Goal: Task Accomplishment & Management: Use online tool/utility

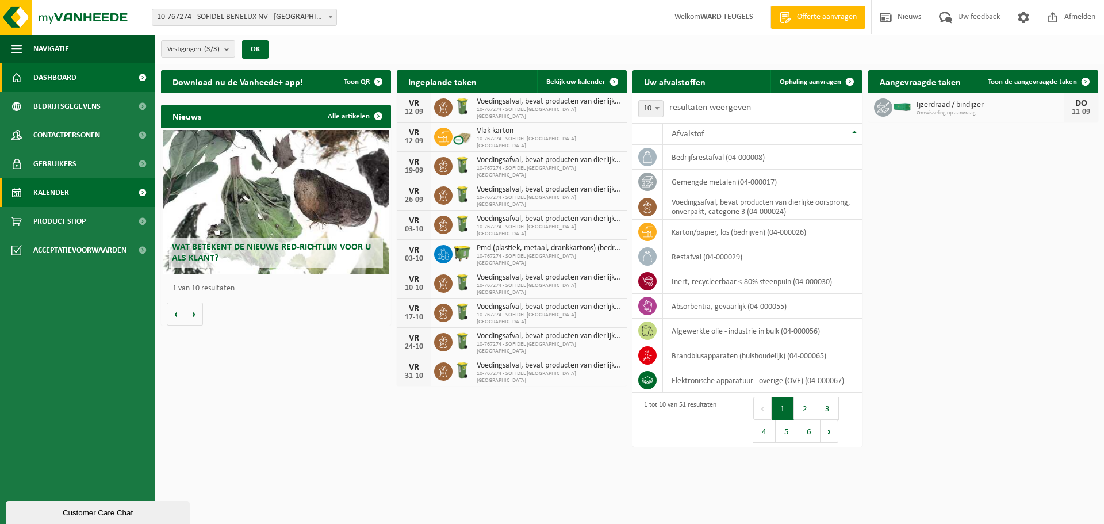
click at [51, 190] on span "Kalender" at bounding box center [51, 192] width 36 height 29
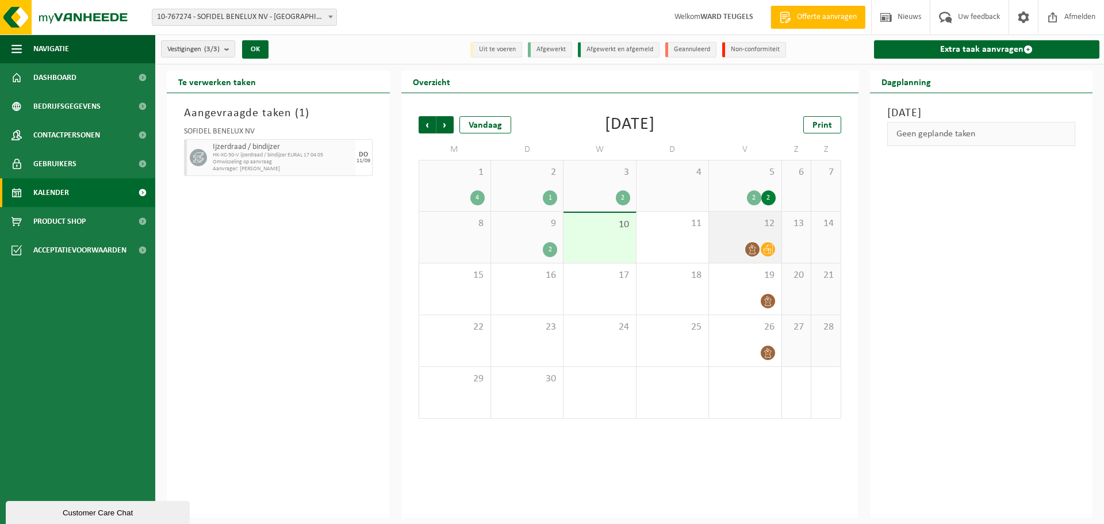
click at [726, 242] on div at bounding box center [745, 250] width 60 height 16
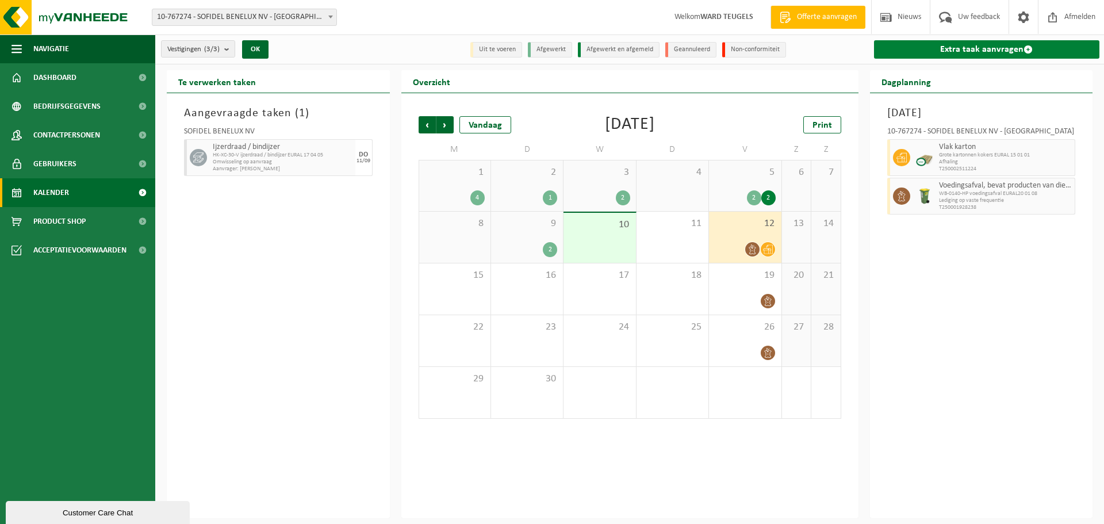
click at [943, 44] on link "Extra taak aanvragen" at bounding box center [987, 49] width 226 height 18
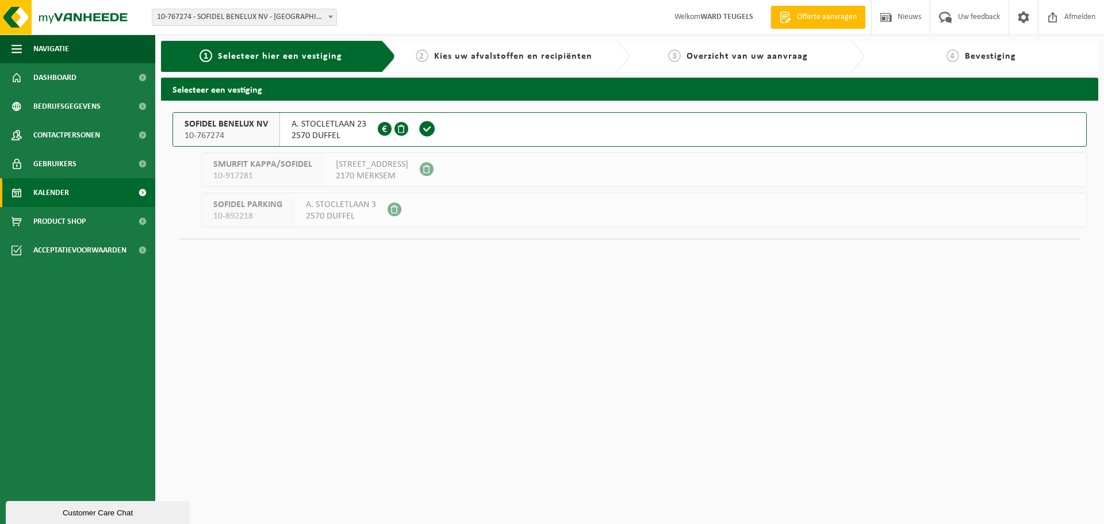
click at [75, 197] on link "Kalender" at bounding box center [77, 192] width 155 height 29
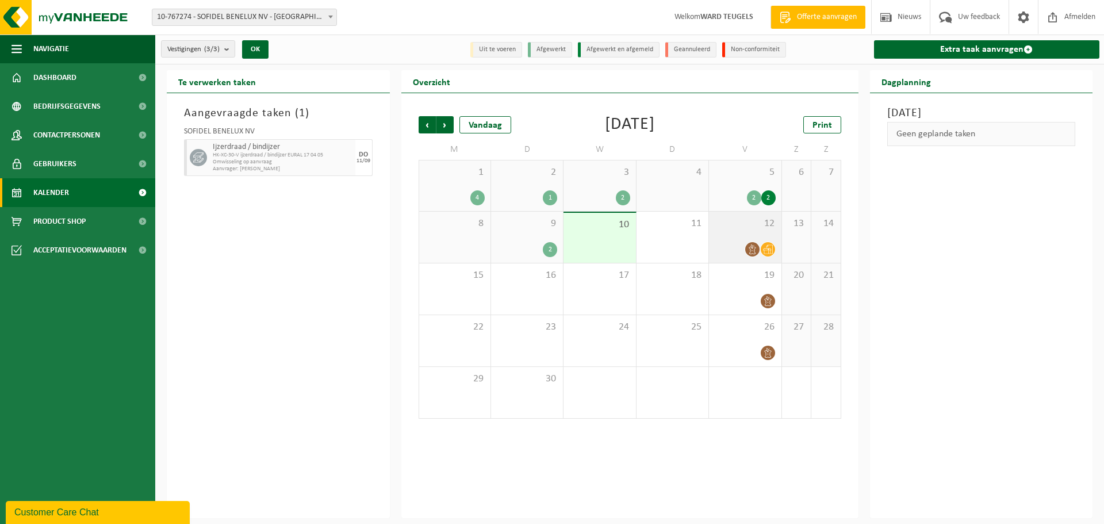
click at [739, 229] on div "12" at bounding box center [745, 237] width 72 height 51
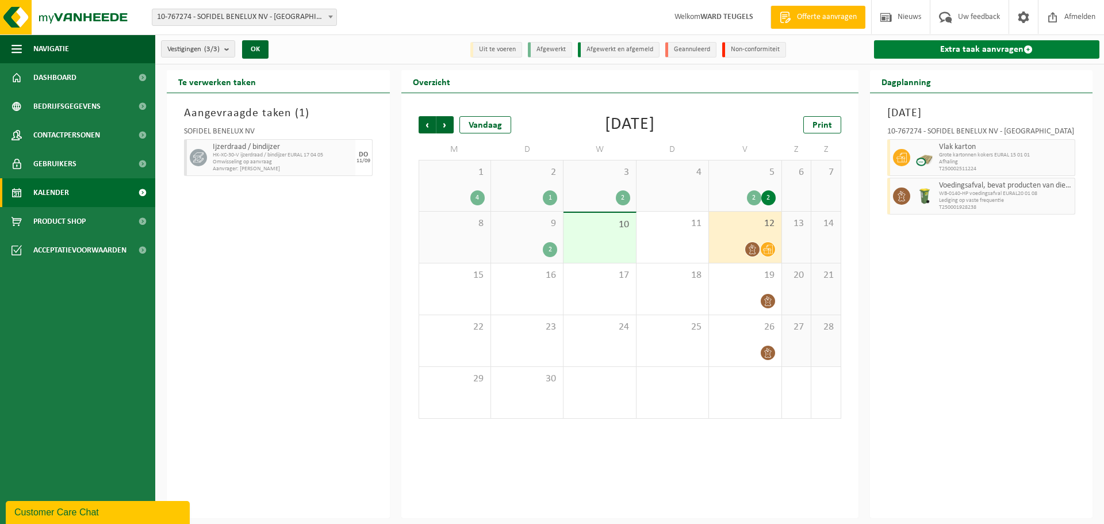
click at [946, 55] on link "Extra taak aanvragen" at bounding box center [987, 49] width 226 height 18
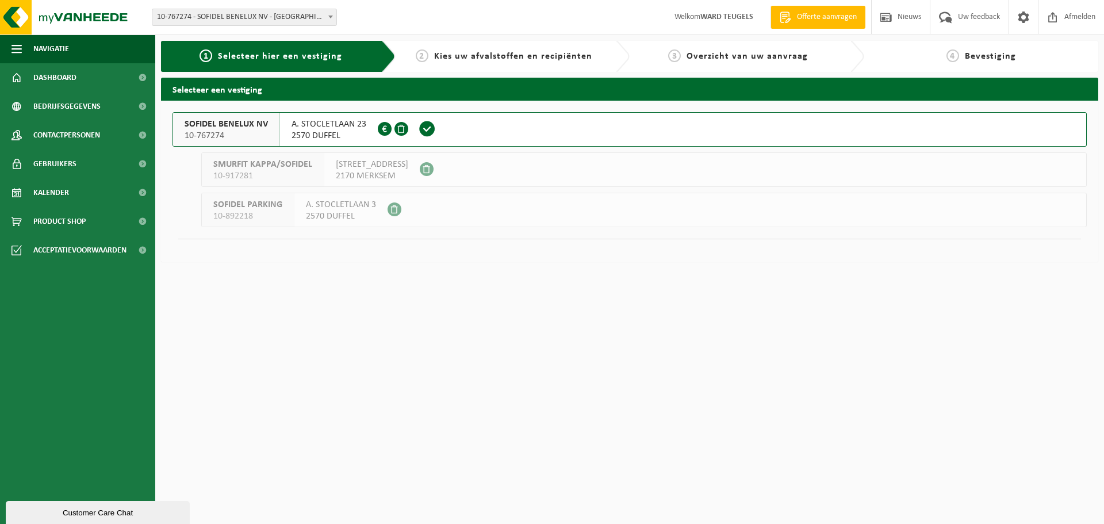
click at [243, 134] on span "10-767274" at bounding box center [226, 136] width 83 height 12
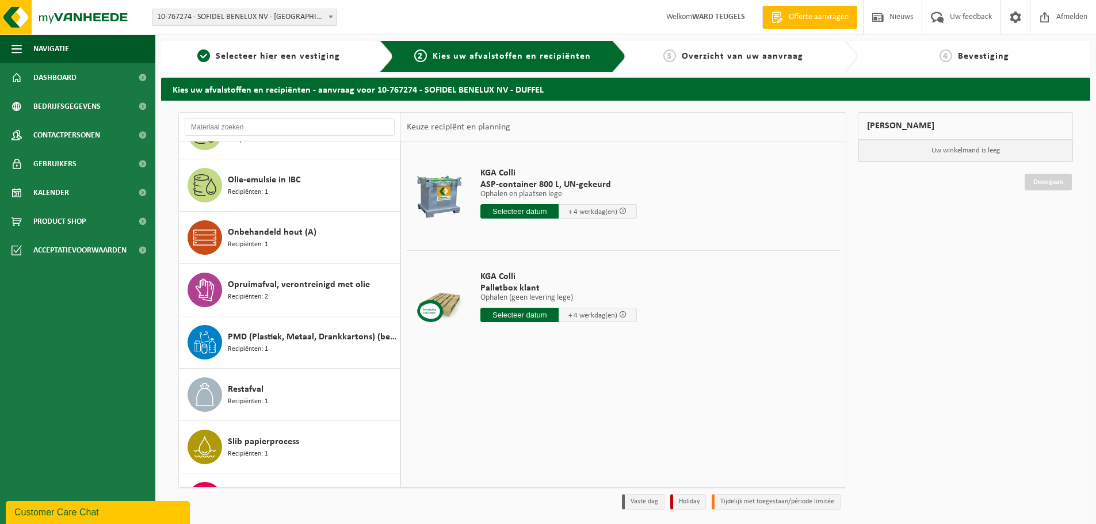
scroll to position [1553, 0]
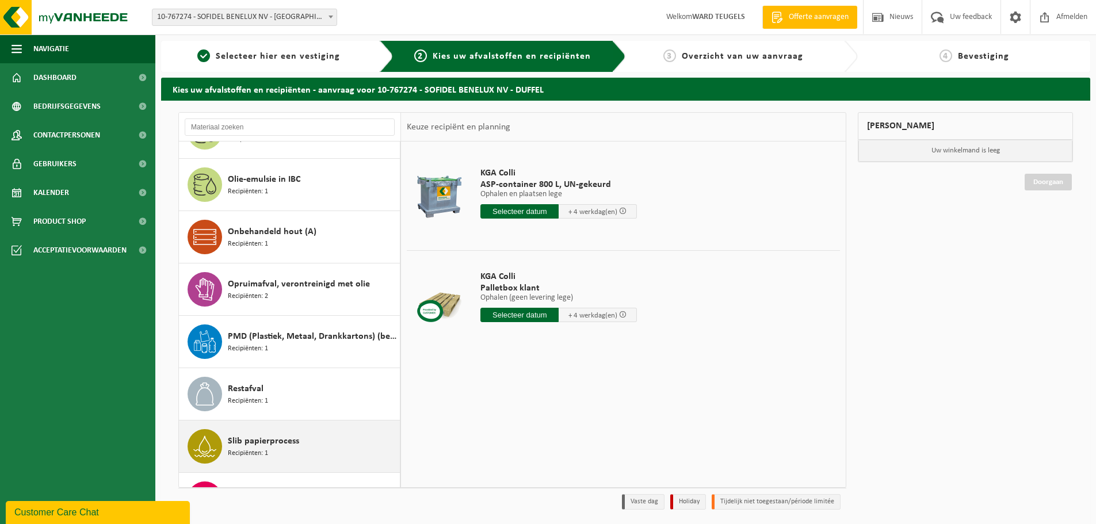
click at [269, 454] on div "Slib papierprocess Recipiënten: 1" at bounding box center [312, 446] width 169 height 35
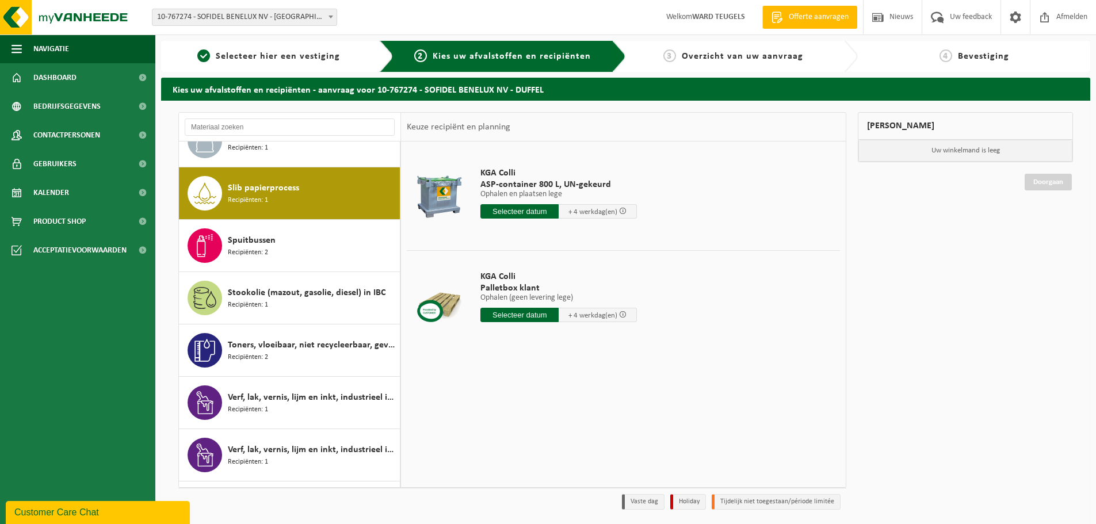
scroll to position [1832, 0]
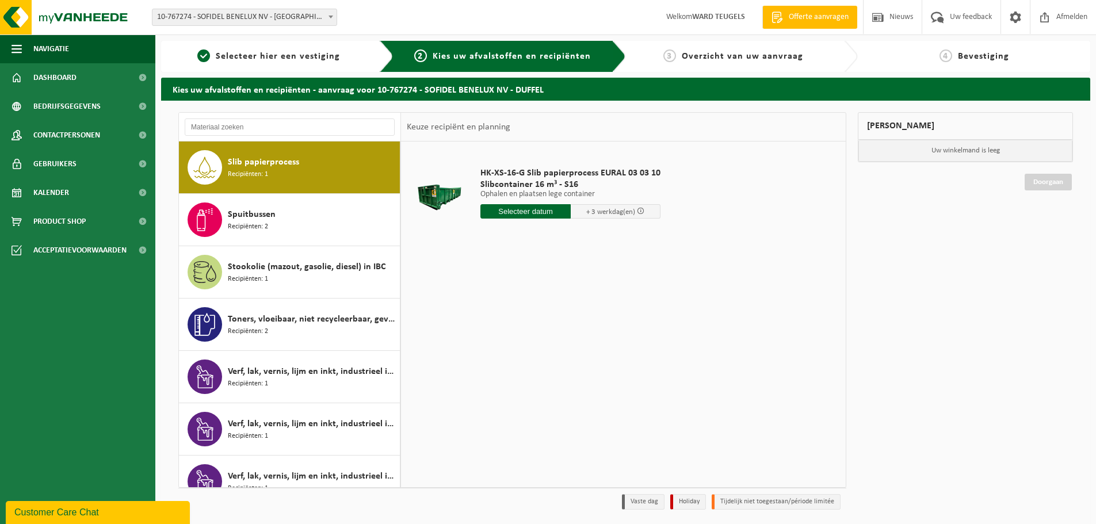
click at [515, 211] on input "text" at bounding box center [525, 211] width 90 height 14
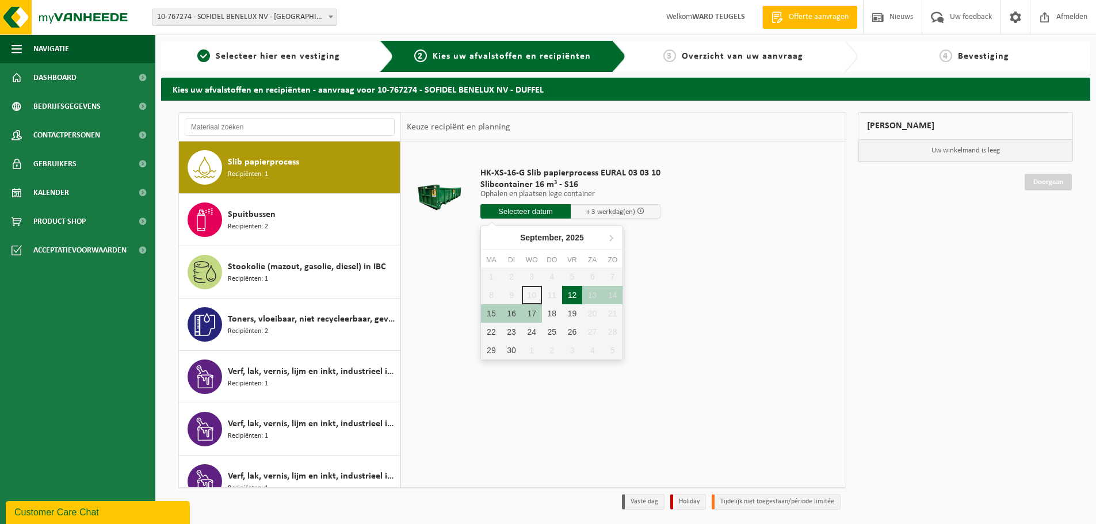
click at [577, 296] on div "12" at bounding box center [572, 295] width 20 height 18
type input "Van 2025-09-12"
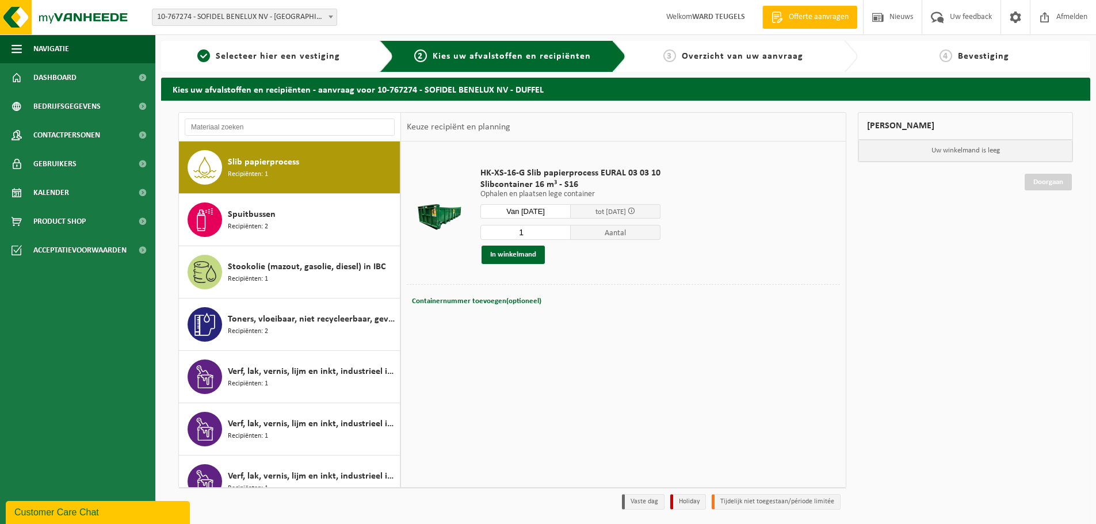
drag, startPoint x: 508, startPoint y: 232, endPoint x: 472, endPoint y: 239, distance: 36.3
click at [472, 239] on td "HK-XS-16-G Slib papierprocess EURAL 03 03 10 Slibcontainer 16 m³ - S16 Ophalen …" at bounding box center [656, 215] width 368 height 137
type input "2"
click at [519, 259] on button "In winkelmand" at bounding box center [512, 255] width 63 height 18
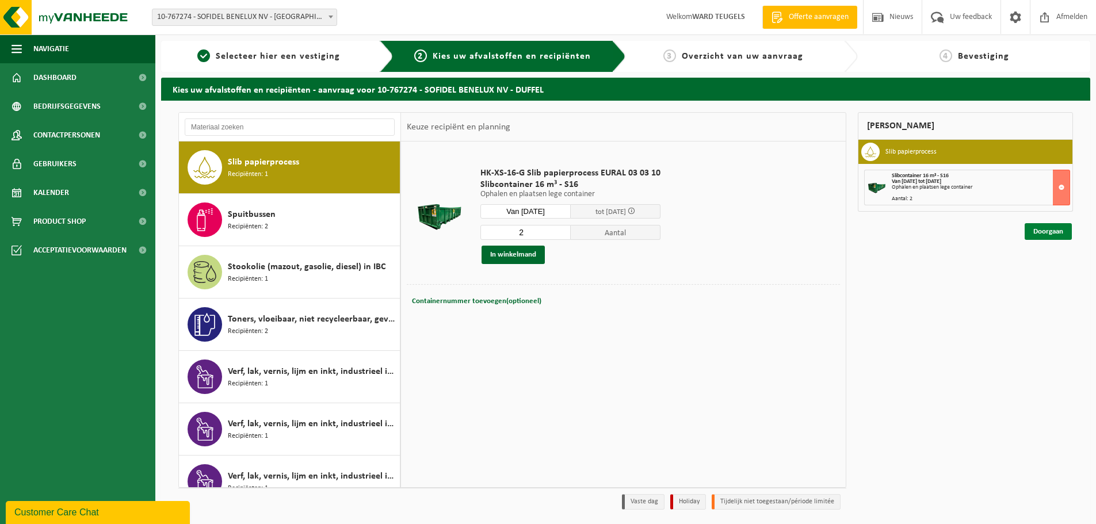
click at [1059, 231] on link "Doorgaan" at bounding box center [1047, 231] width 47 height 17
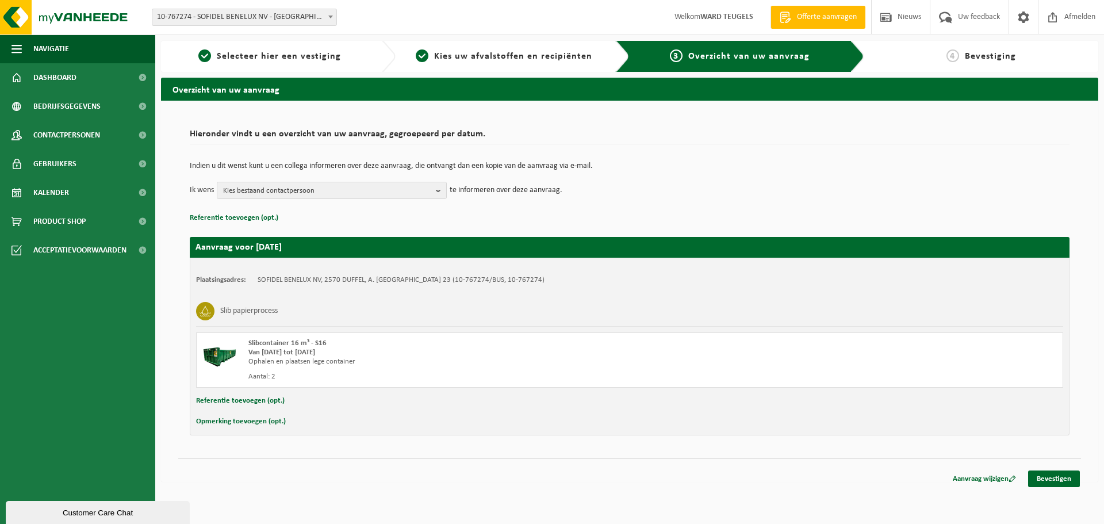
click at [244, 423] on button "Opmerking toevoegen (opt.)" at bounding box center [241, 421] width 90 height 15
click at [306, 424] on input "text" at bounding box center [651, 422] width 799 height 17
type input "graag eerste werk aub?"
click at [1043, 476] on link "Bevestigen" at bounding box center [1054, 481] width 52 height 17
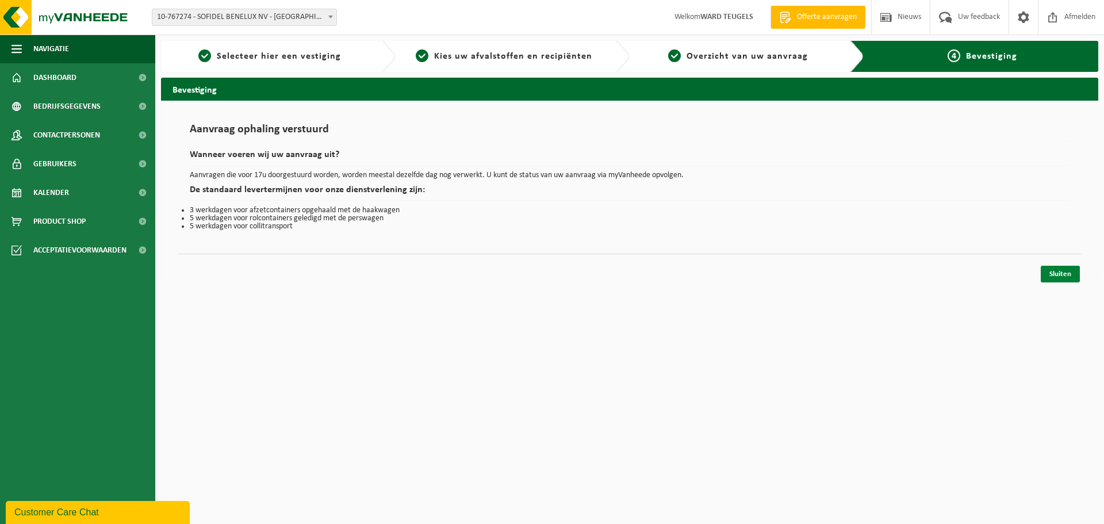
click at [1059, 270] on link "Sluiten" at bounding box center [1060, 274] width 39 height 17
